Goal: Task Accomplishment & Management: Manage account settings

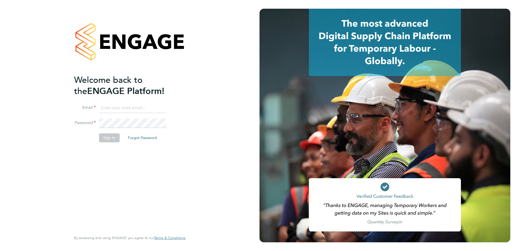
type input "[PERSON_NAME][EMAIL_ADDRESS][DOMAIN_NAME]"
click at [109, 135] on button "Sign In" at bounding box center [109, 137] width 21 height 9
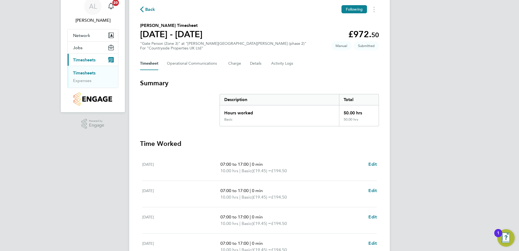
scroll to position [136, 0]
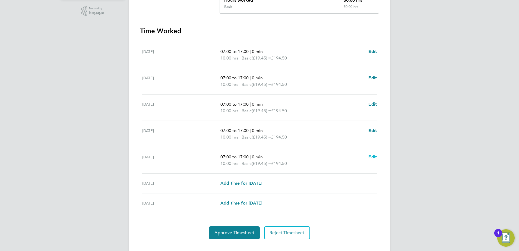
click at [373, 157] on span "Edit" at bounding box center [372, 156] width 8 height 5
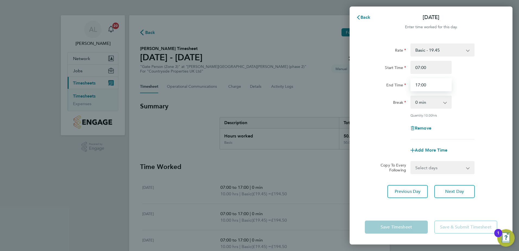
drag, startPoint x: 429, startPoint y: 83, endPoint x: 389, endPoint y: 85, distance: 39.9
click at [389, 85] on div "End Time 17:00" at bounding box center [431, 84] width 137 height 13
type input "12:00"
click at [470, 124] on div "Remove" at bounding box center [431, 128] width 137 height 13
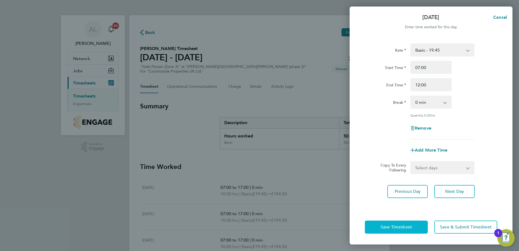
click at [402, 228] on span "Save Timesheet" at bounding box center [396, 226] width 31 height 5
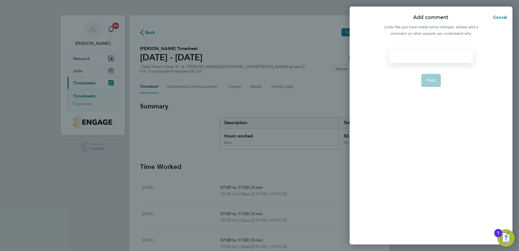
click at [421, 55] on div at bounding box center [431, 56] width 84 height 13
drag, startPoint x: 421, startPoint y: 57, endPoint x: 417, endPoint y: 58, distance: 4.4
click at [418, 58] on div at bounding box center [431, 56] width 84 height 13
click at [433, 82] on span "Post" at bounding box center [431, 80] width 9 height 5
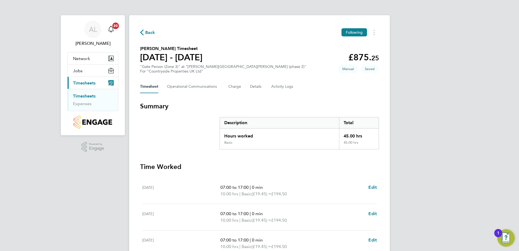
scroll to position [146, 0]
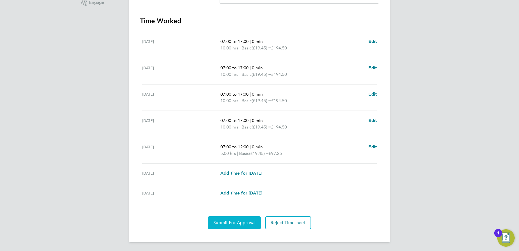
click at [237, 221] on span "Submit For Approval" at bounding box center [234, 222] width 42 height 5
click at [239, 222] on span "Approve Timesheet" at bounding box center [234, 222] width 40 height 5
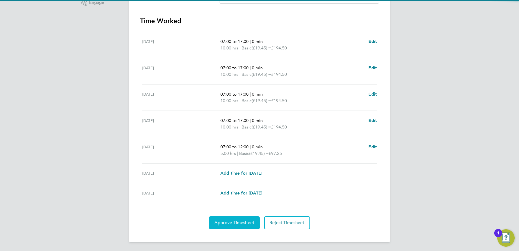
scroll to position [0, 0]
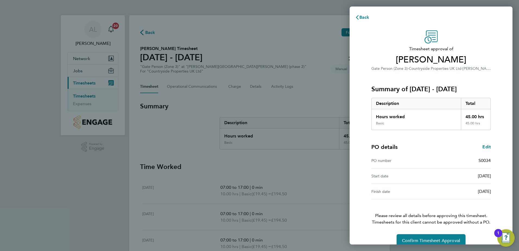
scroll to position [9, 0]
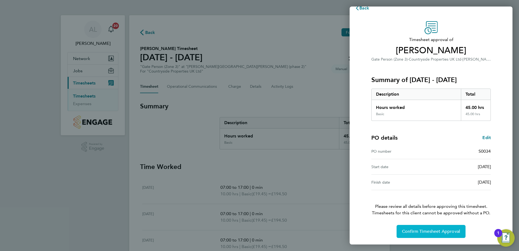
click at [428, 233] on span "Confirm Timesheet Approval" at bounding box center [431, 231] width 58 height 5
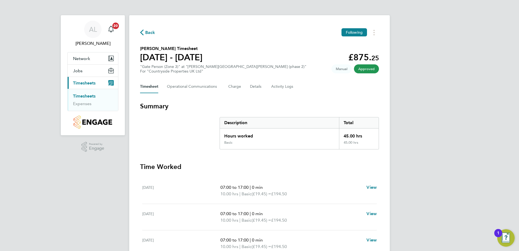
click at [87, 95] on link "Timesheets" at bounding box center [84, 95] width 23 height 5
